Goal: Book appointment/travel/reservation

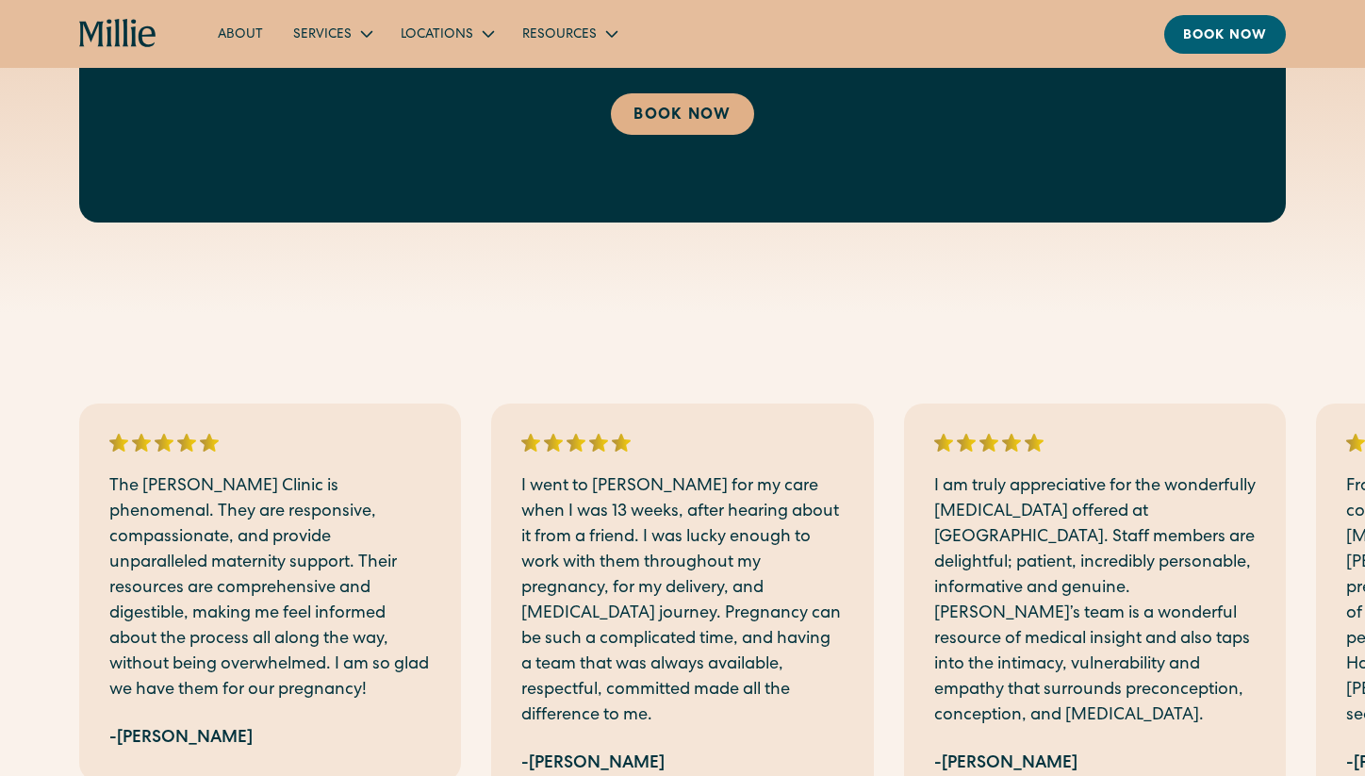
scroll to position [3068, 0]
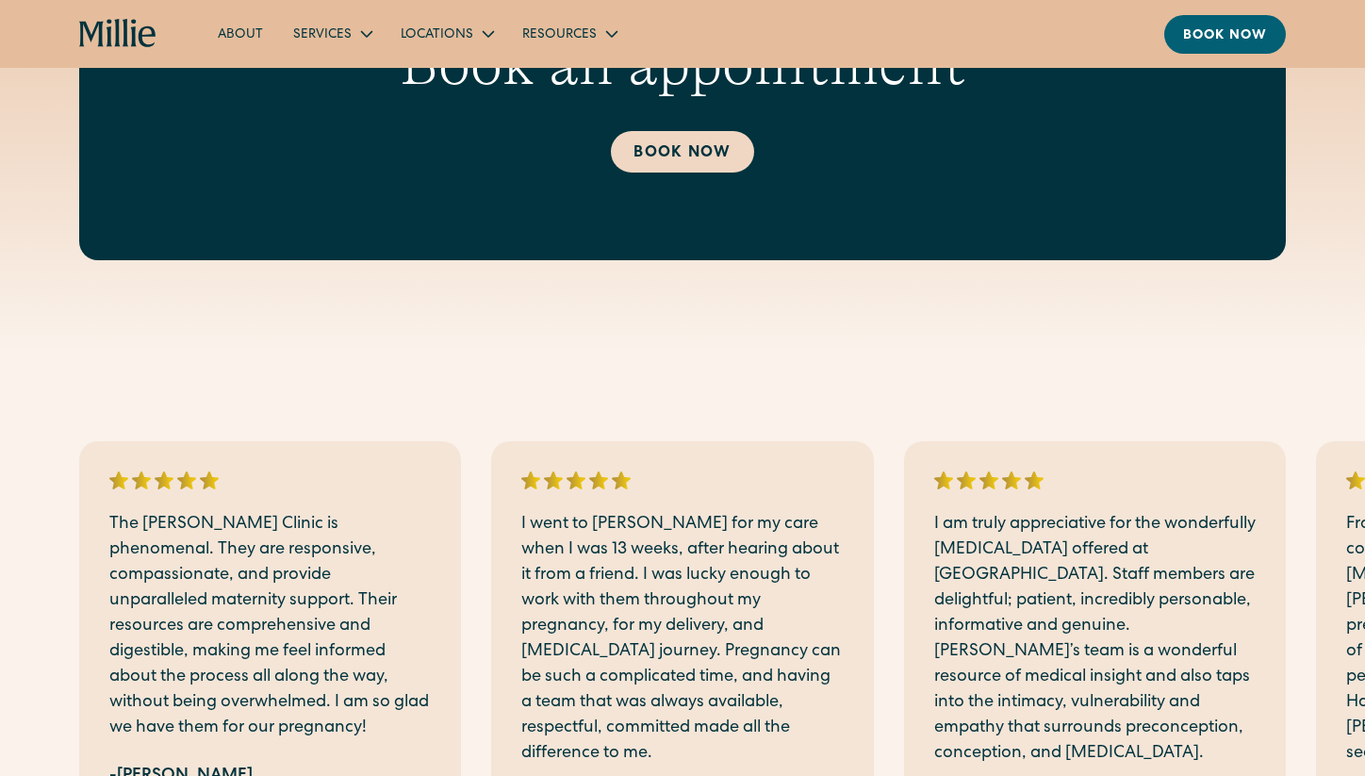
click at [708, 154] on link "Book Now" at bounding box center [682, 151] width 142 height 41
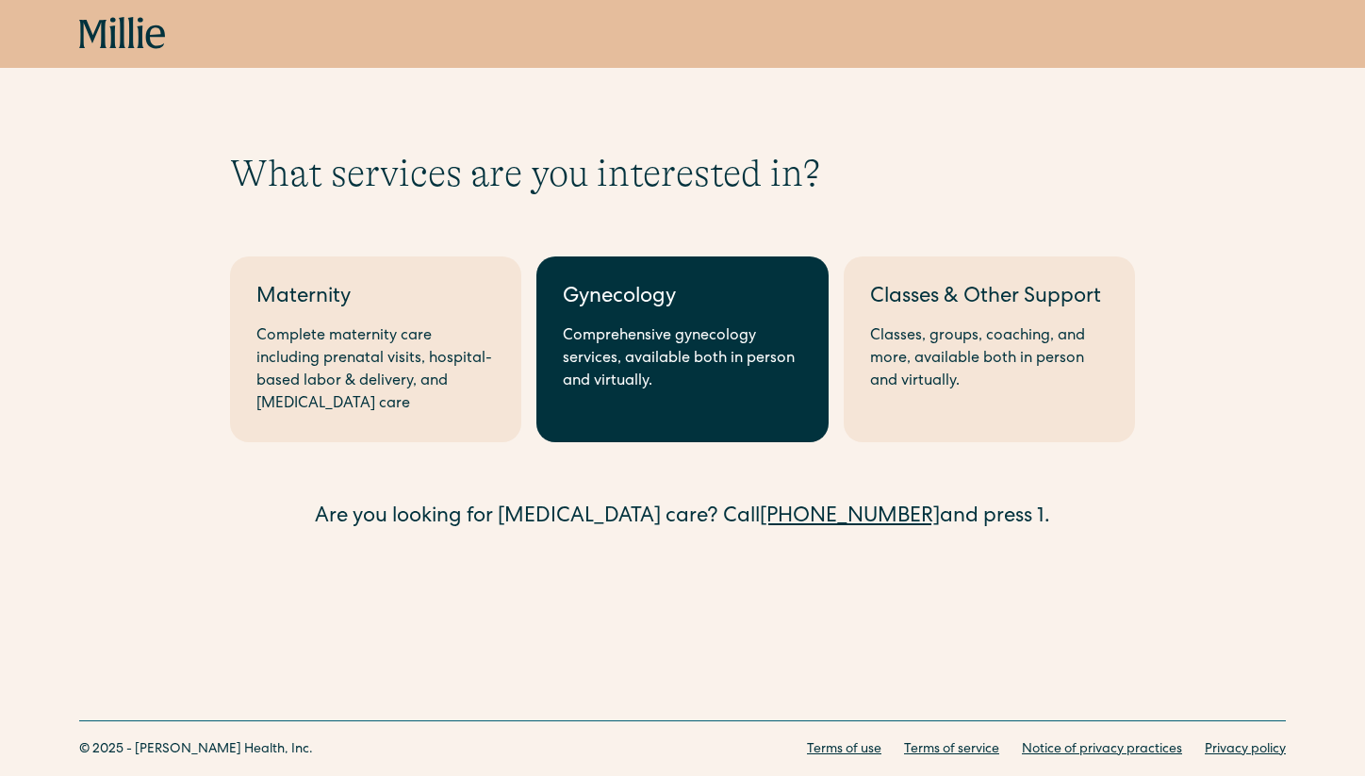
click at [684, 377] on div "Comprehensive gynecology services, available both in person and virtually." at bounding box center [682, 359] width 239 height 68
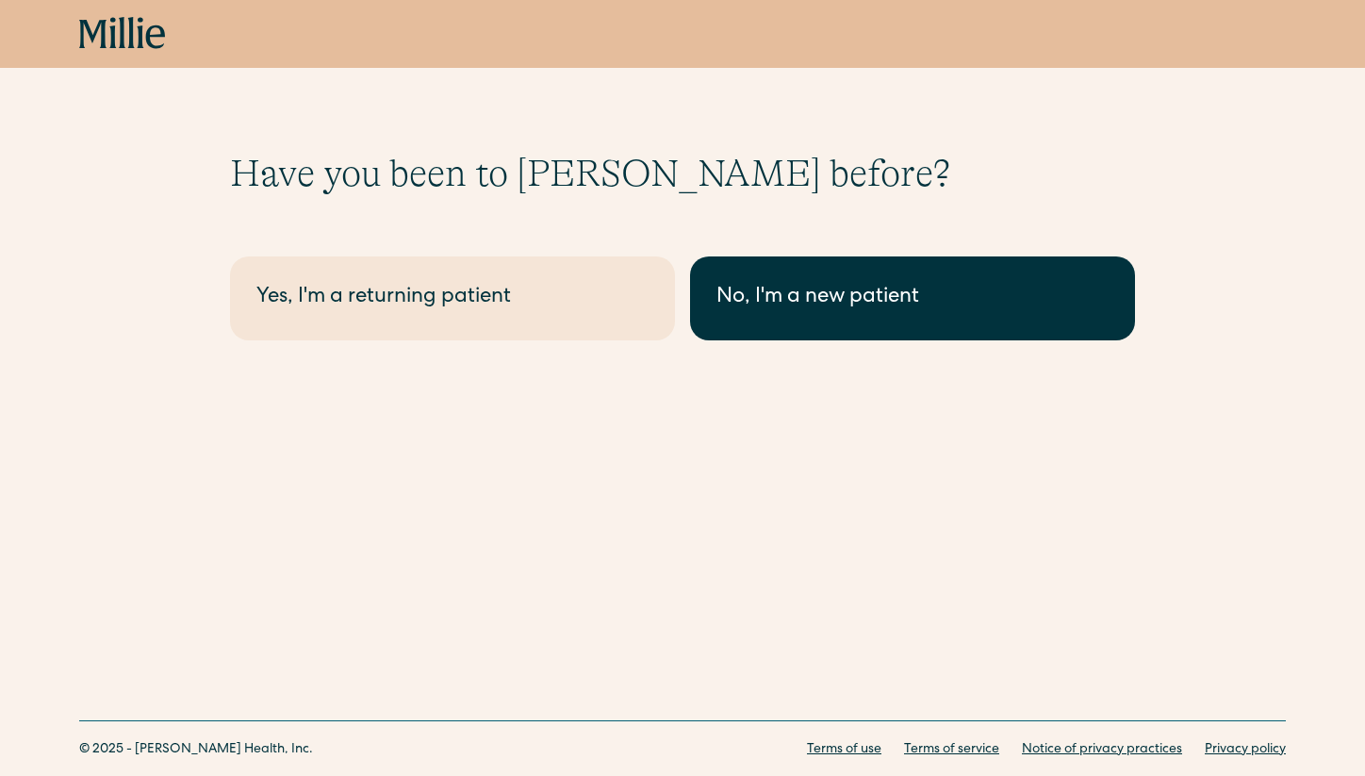
click at [796, 325] on link "No, I'm a new patient" at bounding box center [912, 298] width 445 height 84
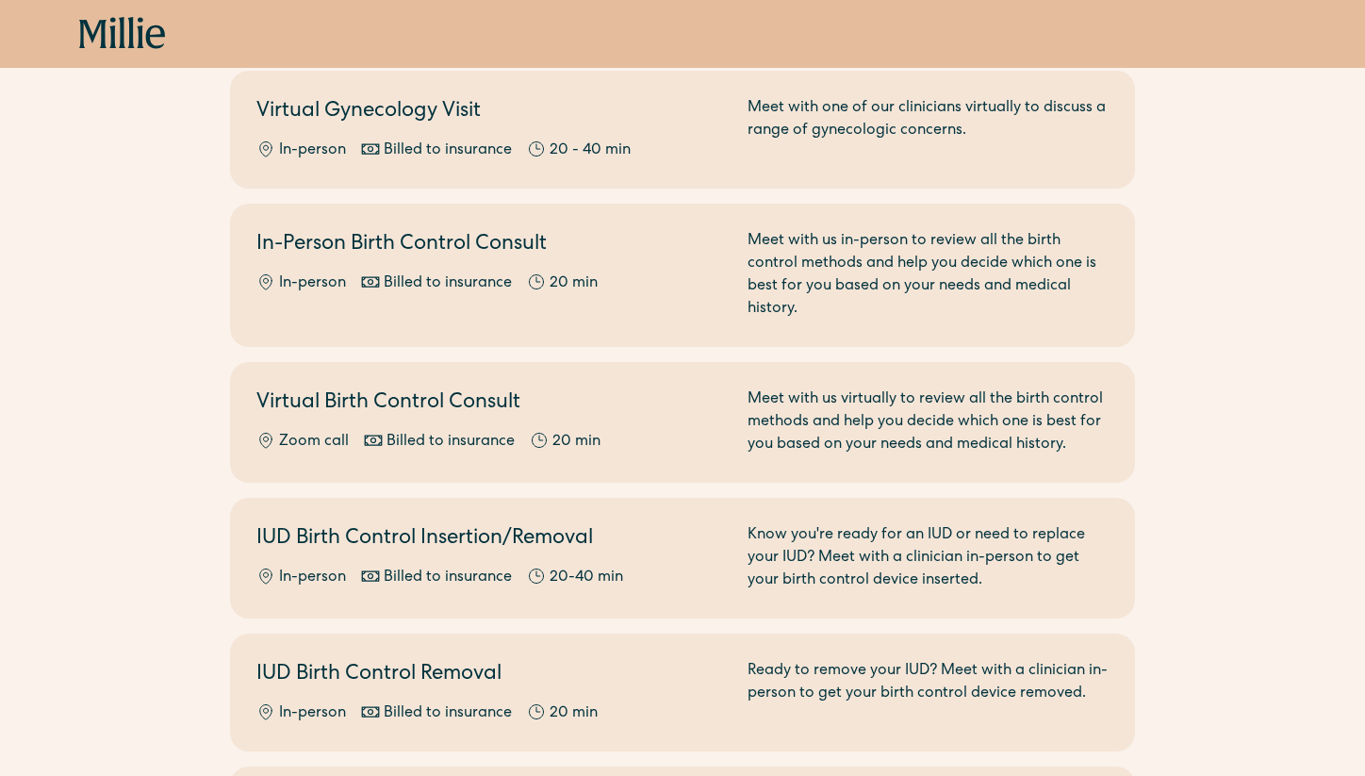
scroll to position [585, 0]
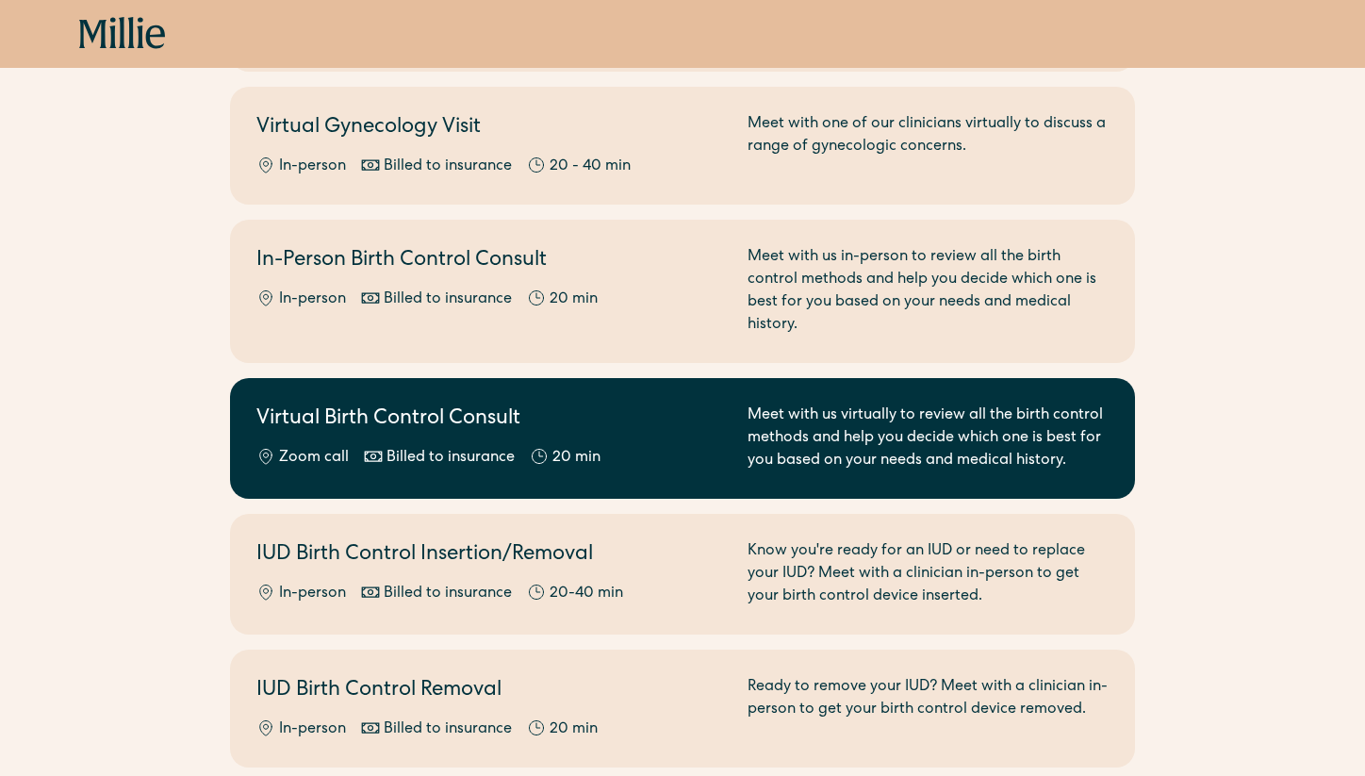
click at [1098, 421] on div "Meet with us virtually to review all the birth control methods and help you dec…" at bounding box center [928, 439] width 361 height 68
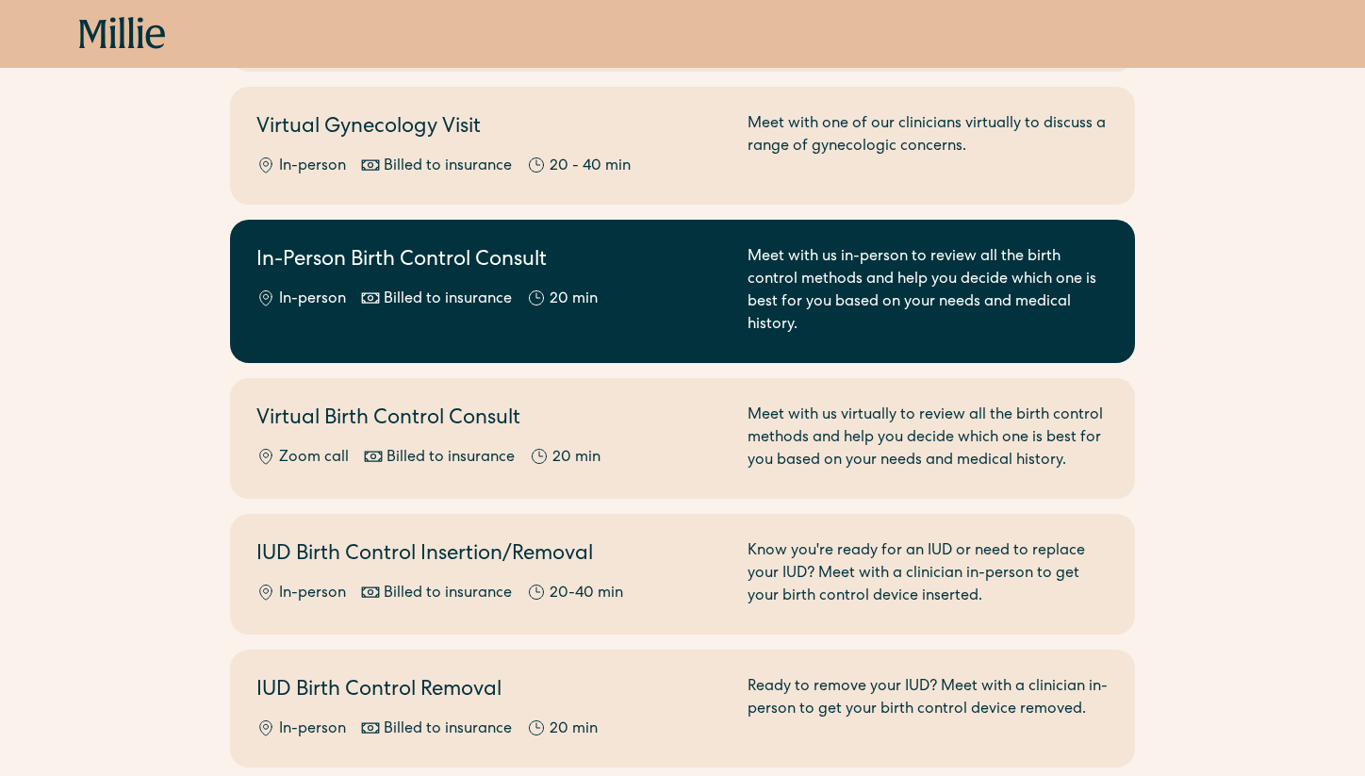
click at [1010, 259] on div "Meet with us in-person to review all the birth control methods and help you dec…" at bounding box center [928, 291] width 361 height 91
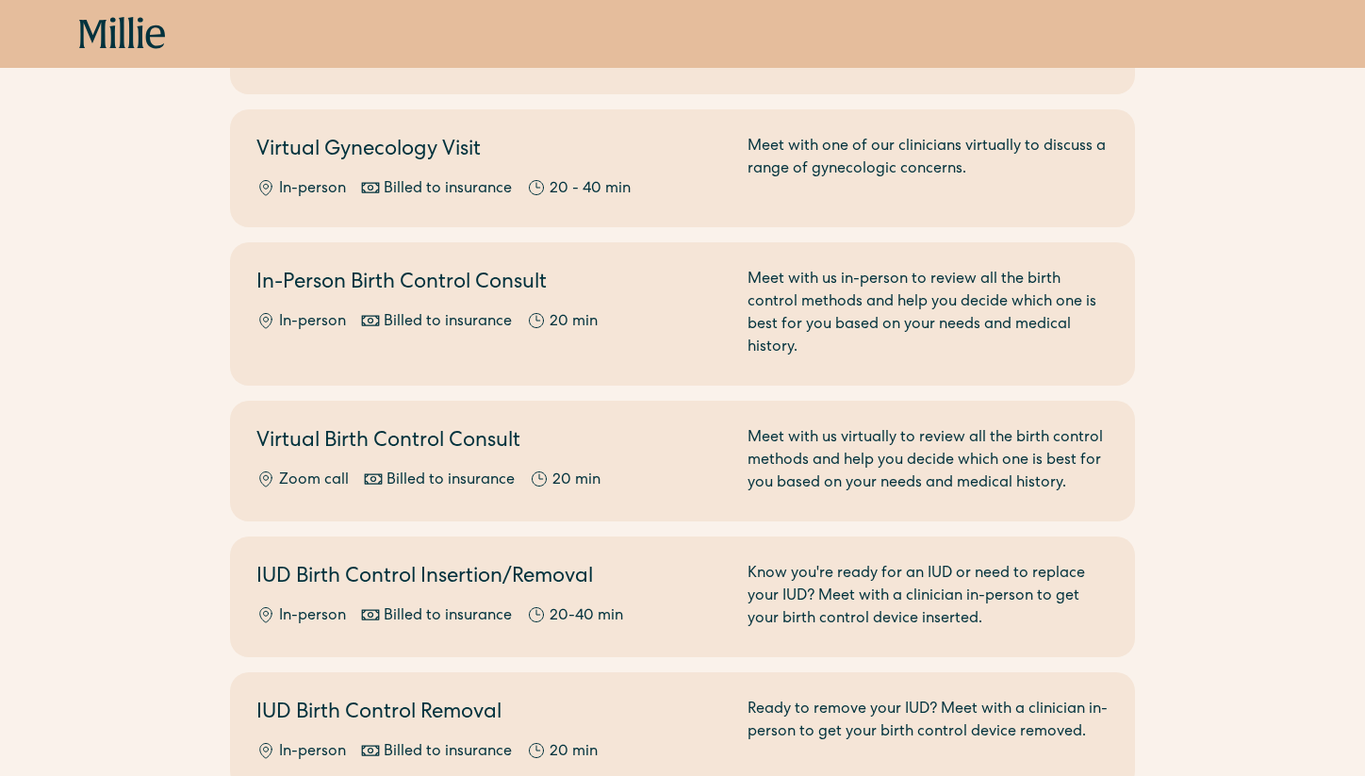
scroll to position [563, 0]
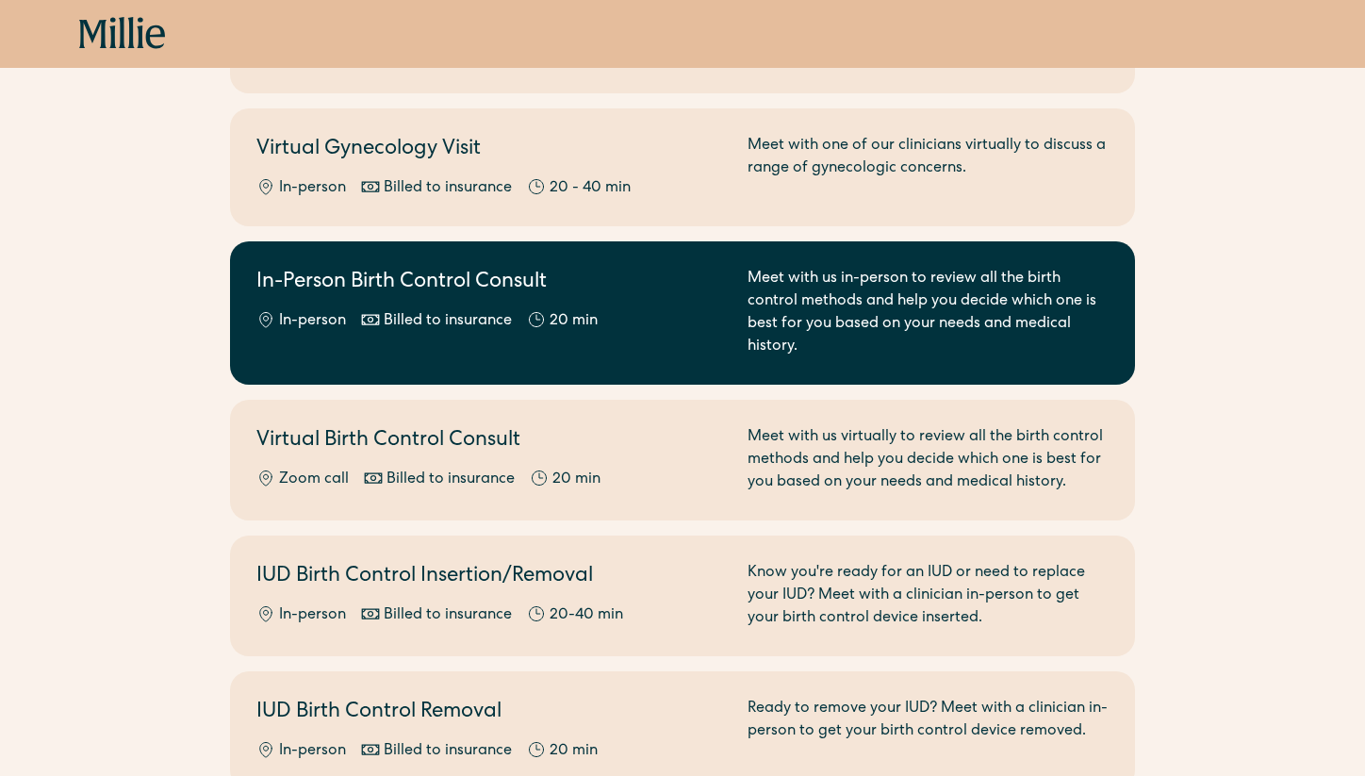
click at [1023, 311] on div "Meet with us in-person to review all the birth control methods and help you dec…" at bounding box center [928, 313] width 361 height 91
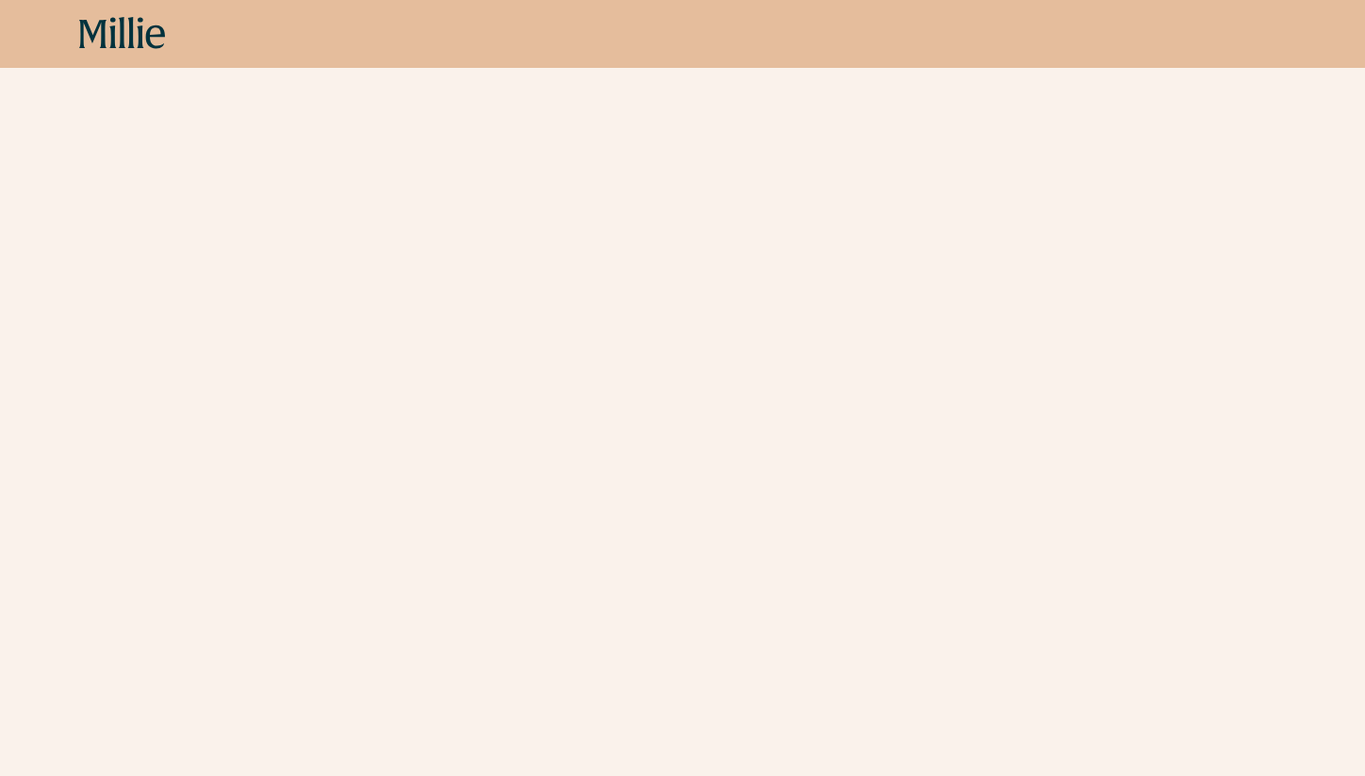
scroll to position [64, 0]
